Goal: Information Seeking & Learning: Learn about a topic

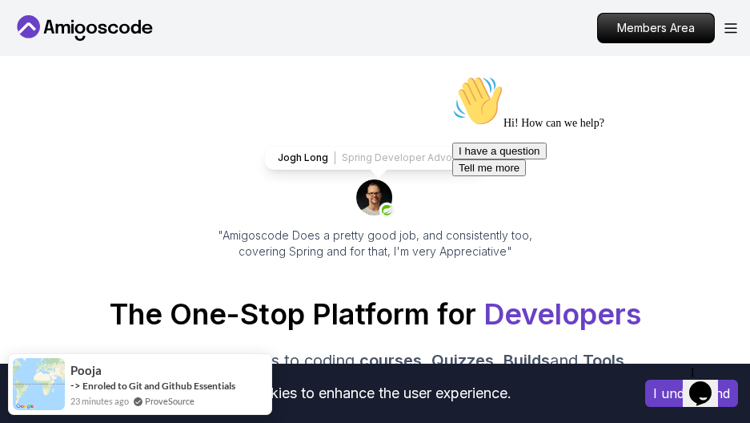
drag, startPoint x: 428, startPoint y: 224, endPoint x: 413, endPoint y: 233, distance: 17.6
drag, startPoint x: 413, startPoint y: 233, endPoint x: 207, endPoint y: 171, distance: 214.7
click at [207, 171] on div "Jogh Long Spring Developer Advocate "Amigoscode Does a pretty good job, and con…" at bounding box center [375, 203] width 359 height 114
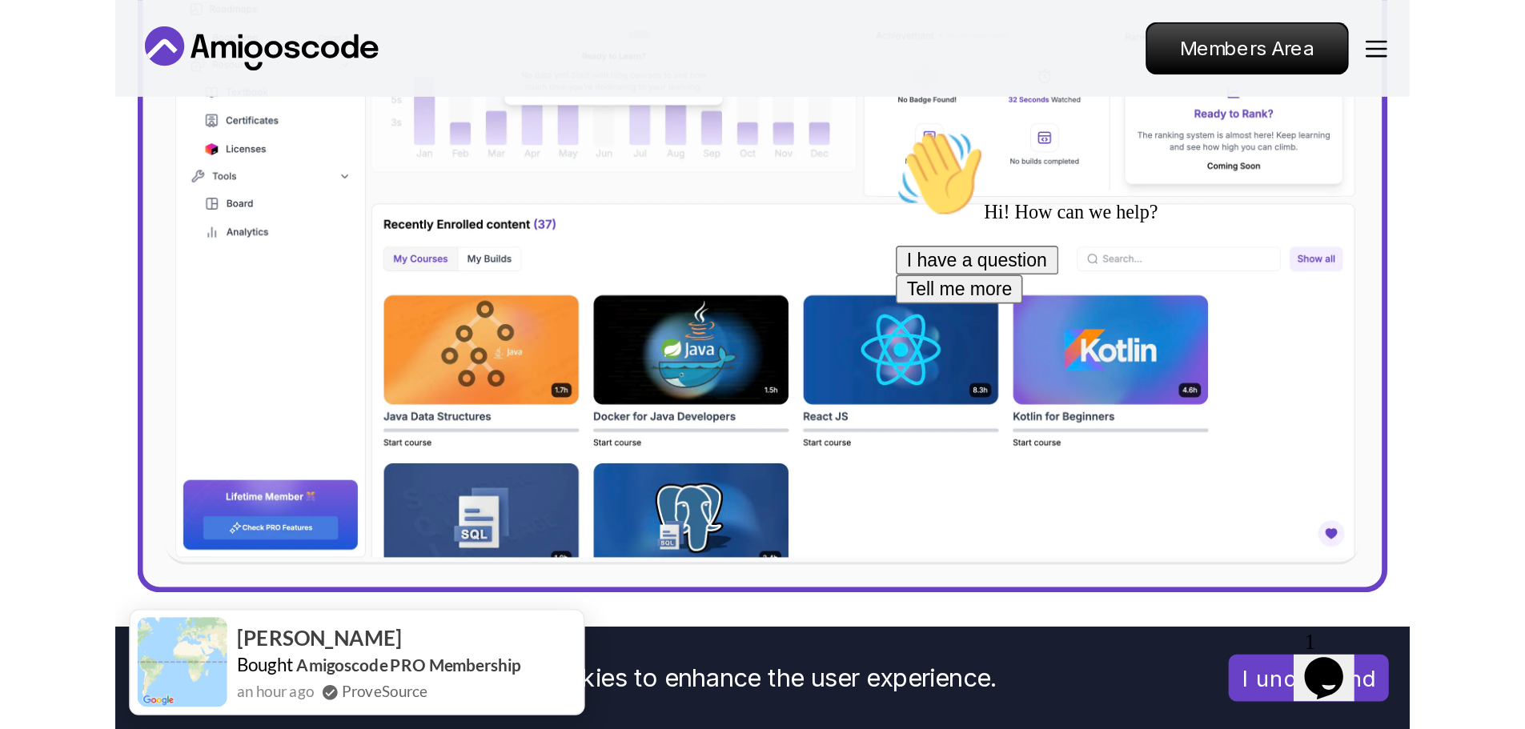
scroll to position [640, 0]
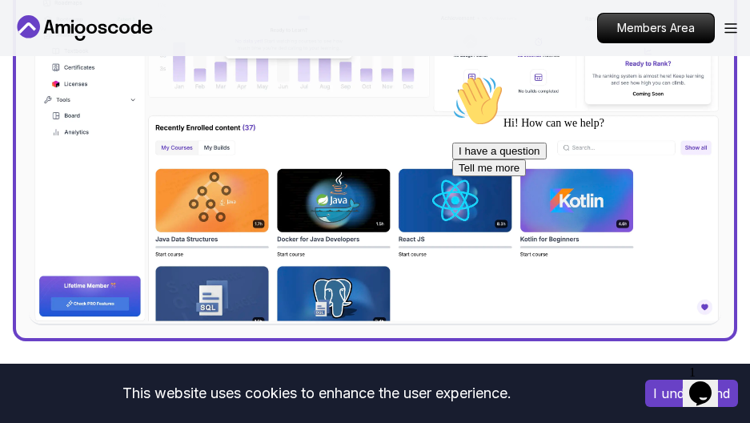
drag, startPoint x: 1009, startPoint y: 103, endPoint x: 543, endPoint y: 84, distance: 467.0
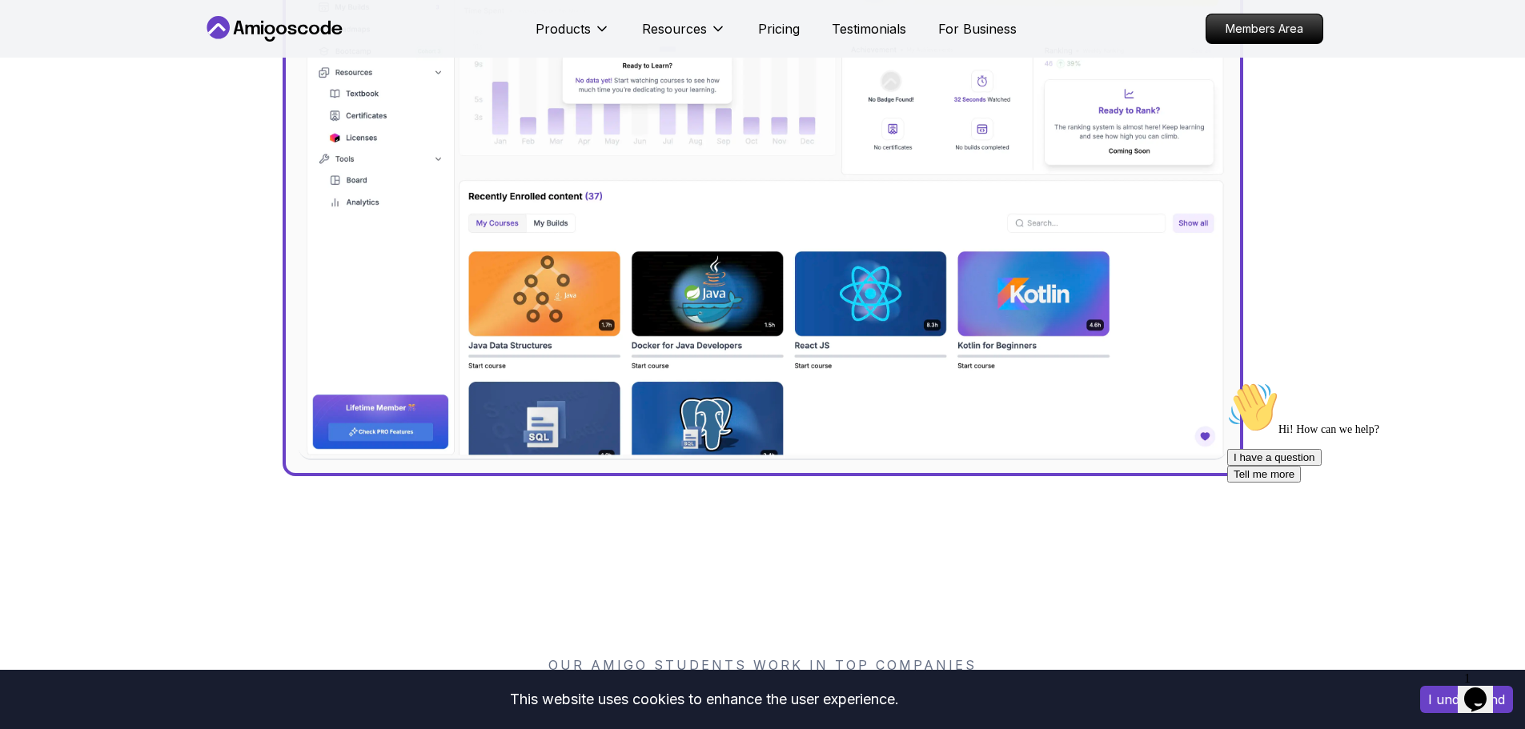
scroll to position [704, 0]
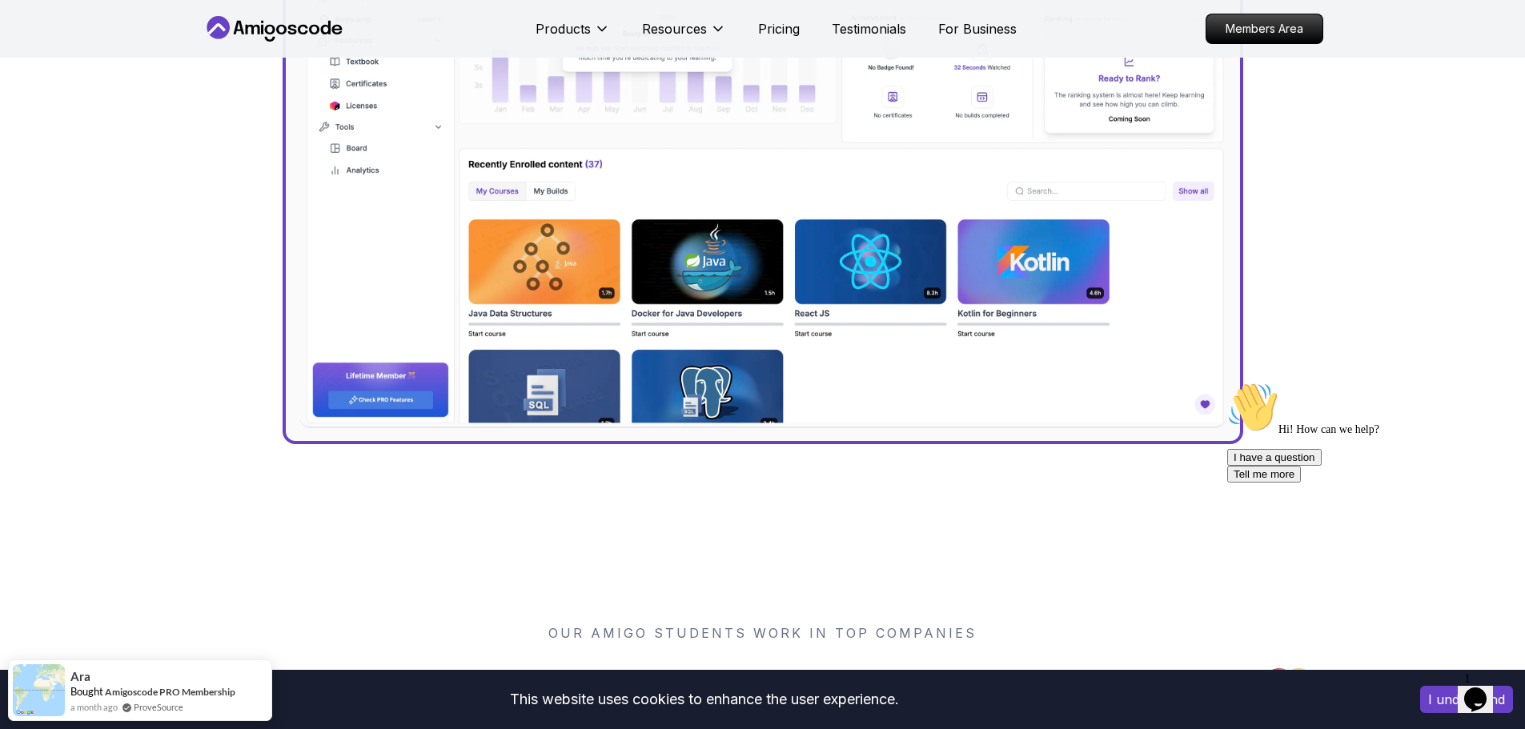
click at [749, 404] on img at bounding box center [763, 149] width 928 height 557
click at [749, 387] on img at bounding box center [763, 149] width 928 height 557
click at [713, 387] on img at bounding box center [763, 149] width 928 height 557
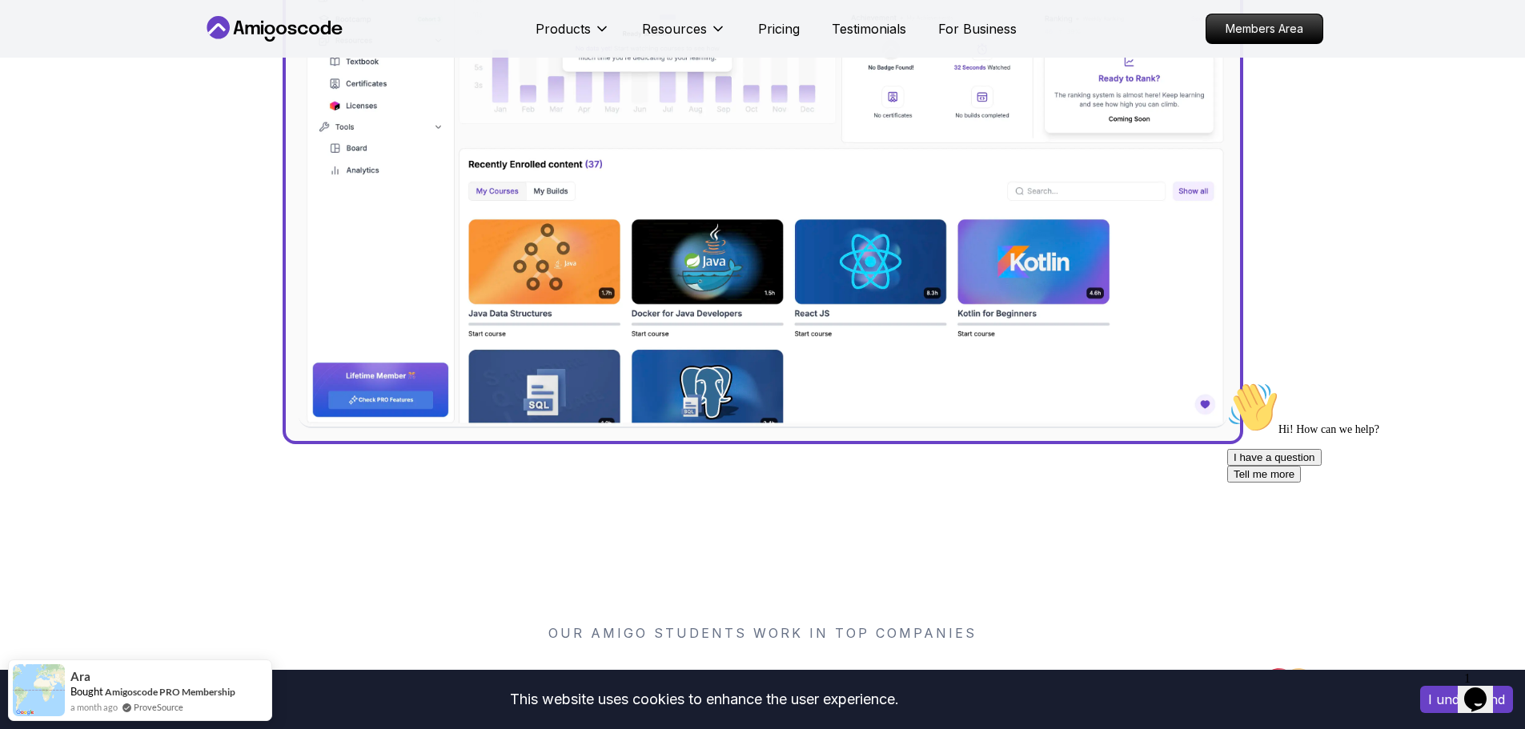
click at [713, 387] on img at bounding box center [763, 149] width 928 height 557
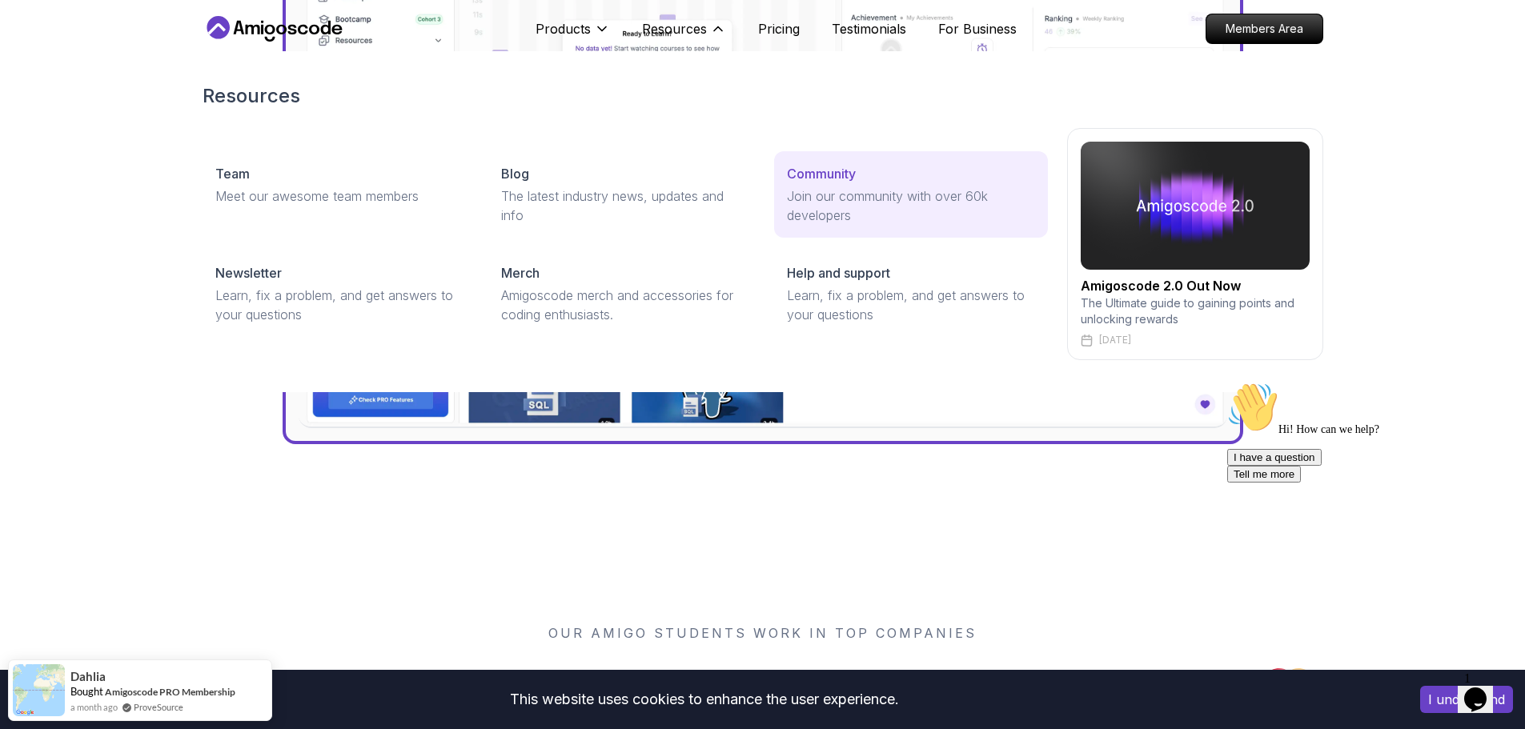
click at [749, 176] on p "Community" at bounding box center [821, 173] width 69 height 19
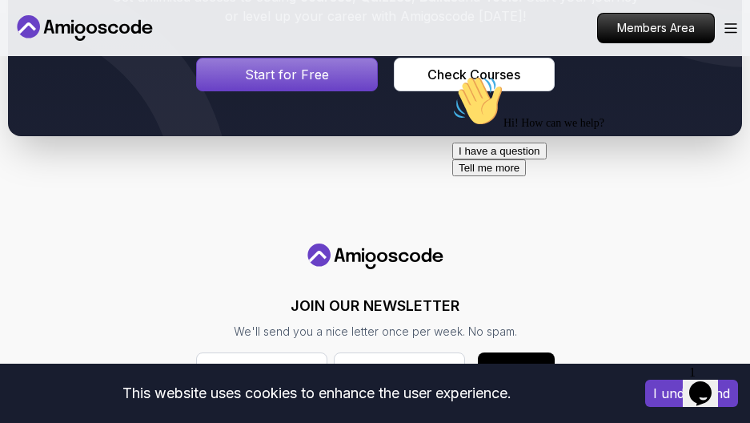
scroll to position [1537, 0]
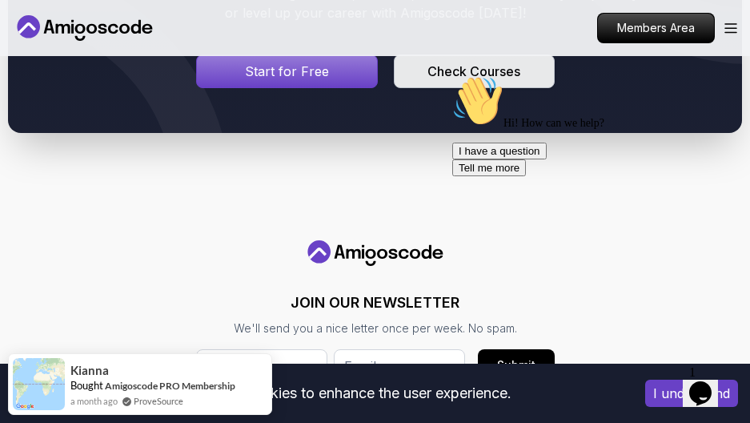
click at [437, 70] on div "Check Courses" at bounding box center [473, 71] width 93 height 19
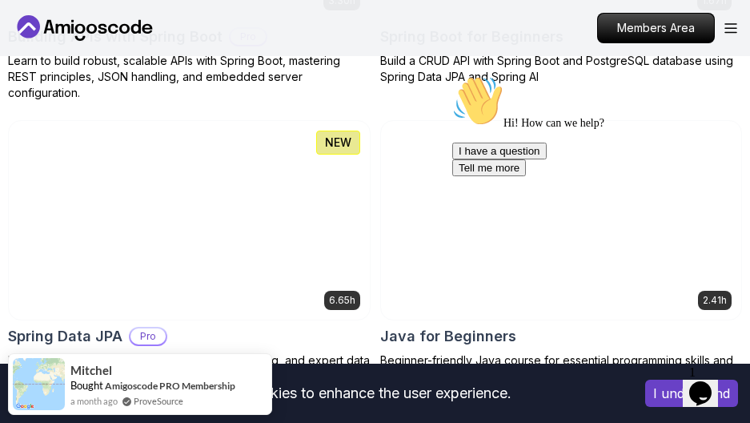
scroll to position [1089, 0]
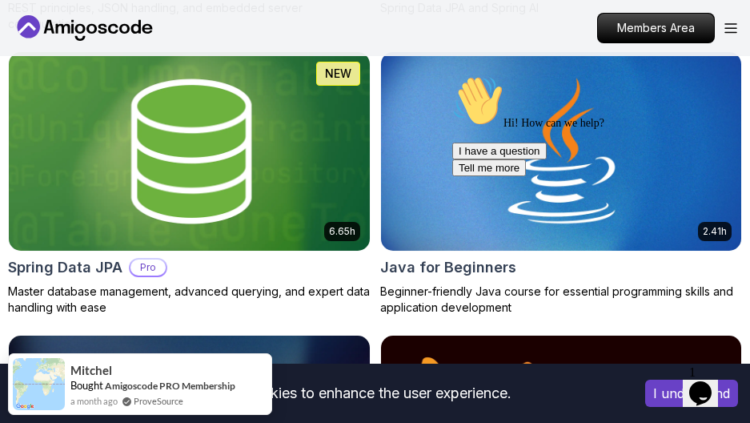
click at [118, 149] on img at bounding box center [189, 151] width 379 height 208
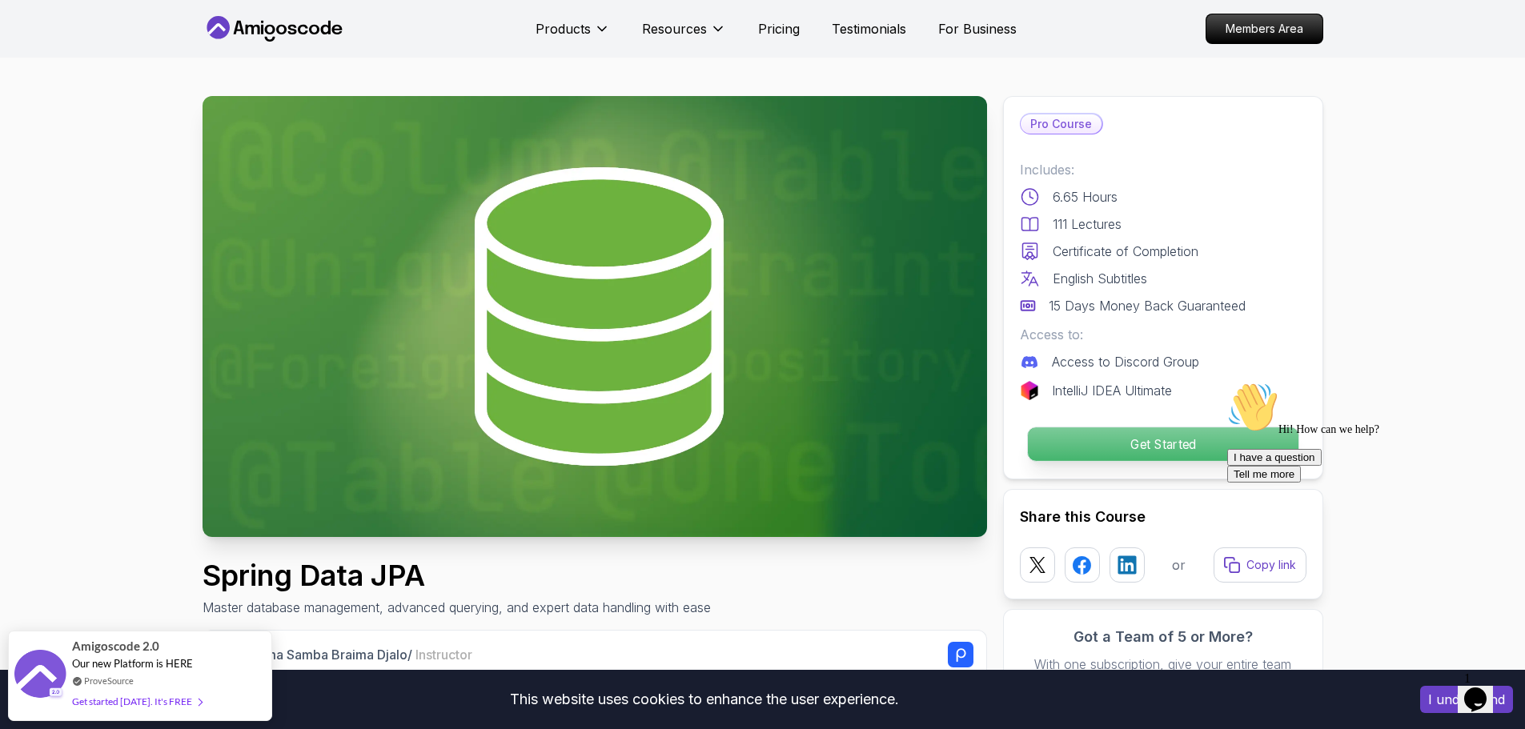
click at [749, 422] on p "Get Started" at bounding box center [1162, 444] width 271 height 34
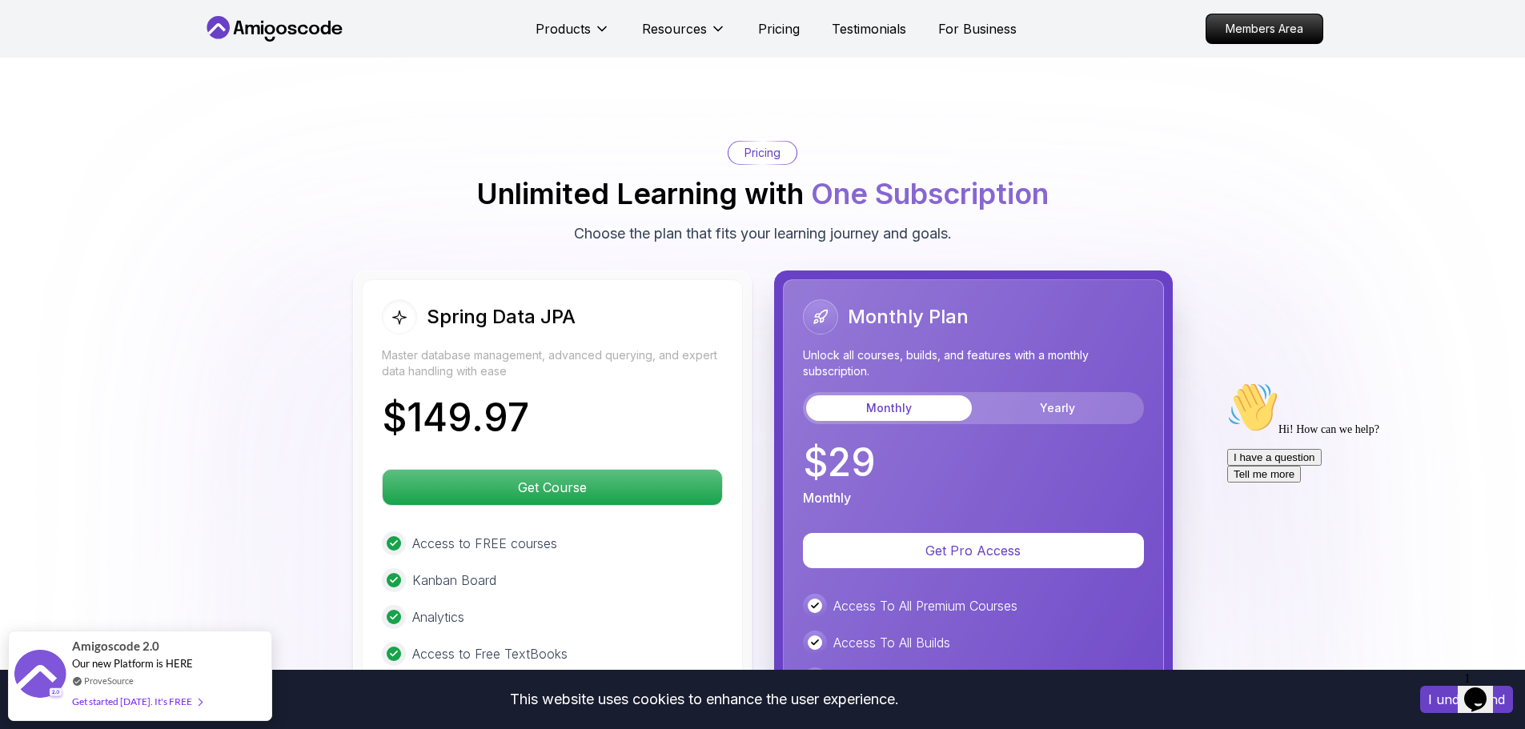
scroll to position [3814, 0]
